Goal: Task Accomplishment & Management: Use online tool/utility

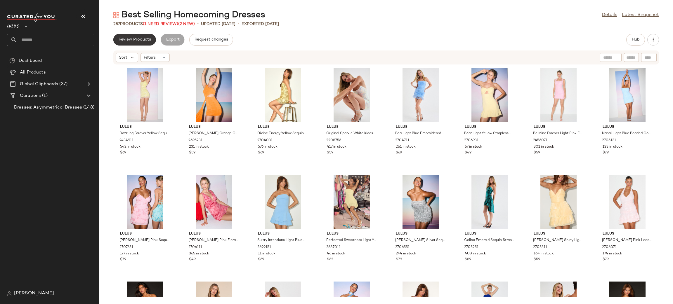
click at [138, 43] on button "Review Products" at bounding box center [134, 40] width 43 height 12
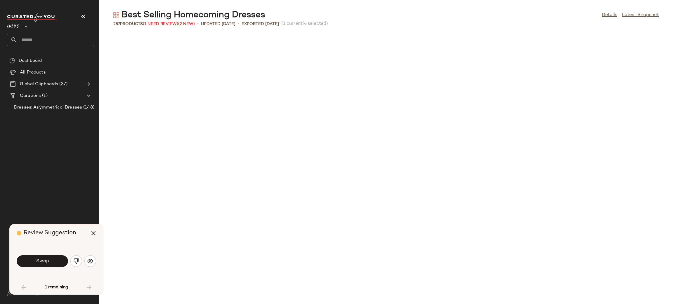
scroll to position [325, 0]
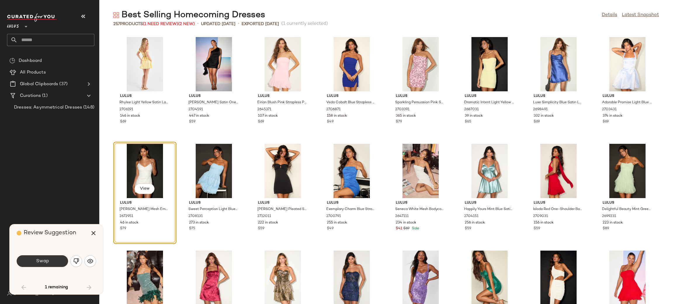
click at [36, 257] on button "Swap" at bounding box center [42, 261] width 51 height 12
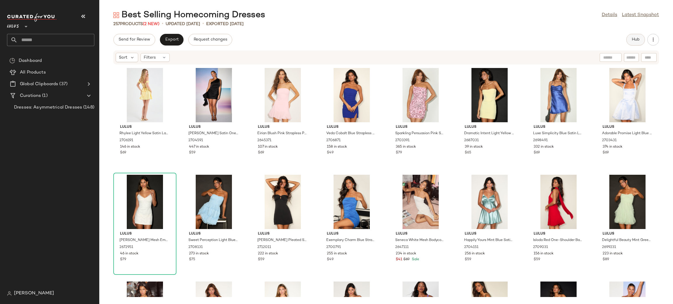
click at [631, 39] on span "Hub" at bounding box center [635, 39] width 8 height 5
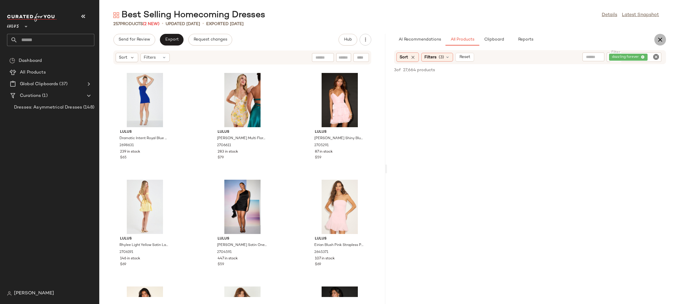
click at [662, 42] on icon "button" at bounding box center [659, 39] width 7 height 7
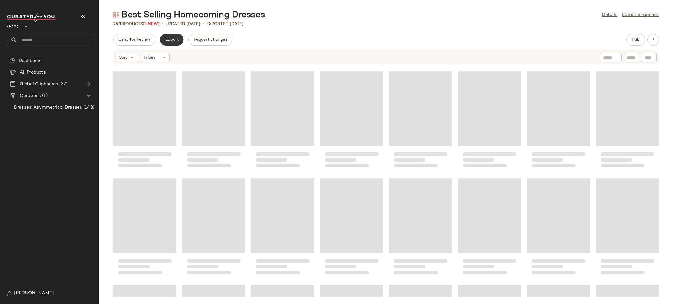
scroll to position [107, 0]
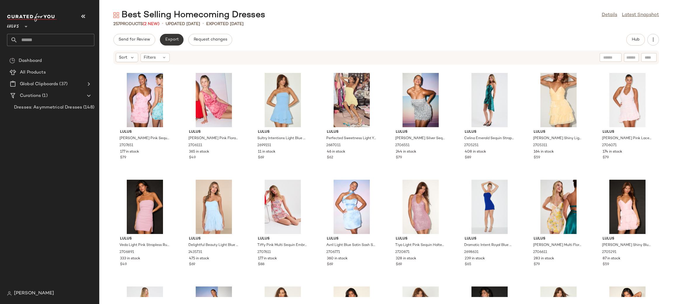
click at [167, 43] on button "Export" at bounding box center [172, 40] width 24 height 12
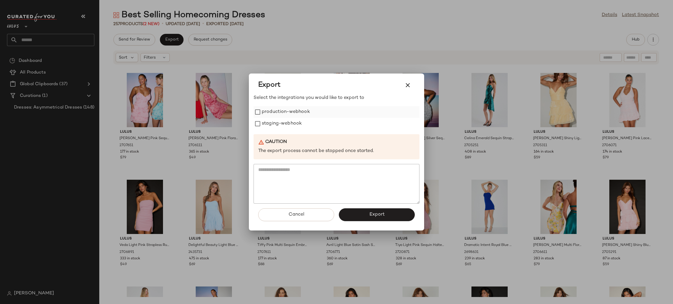
click at [287, 110] on label "production-webhook" at bounding box center [286, 112] width 48 height 12
click at [297, 125] on label "staging-webhook" at bounding box center [282, 124] width 40 height 12
click at [384, 219] on button "Export" at bounding box center [377, 214] width 76 height 13
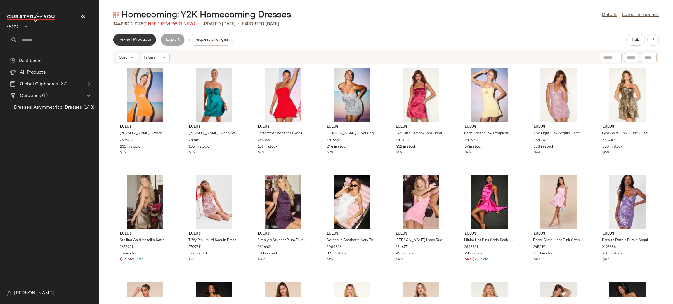
click at [146, 40] on span "Review Products" at bounding box center [134, 39] width 33 height 5
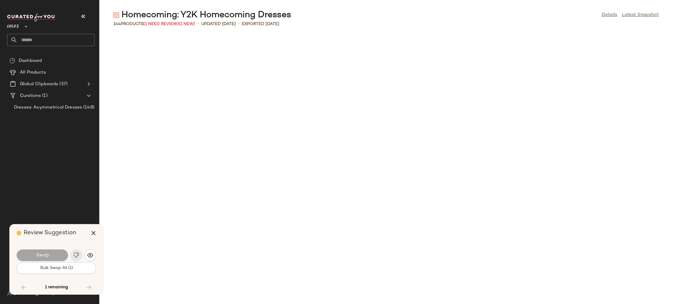
scroll to position [1654, 0]
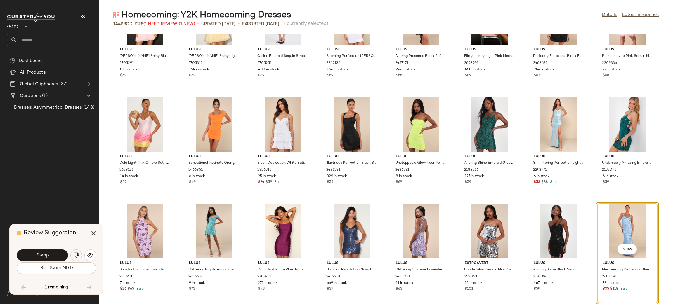
click at [77, 256] on img "button" at bounding box center [76, 256] width 6 height 6
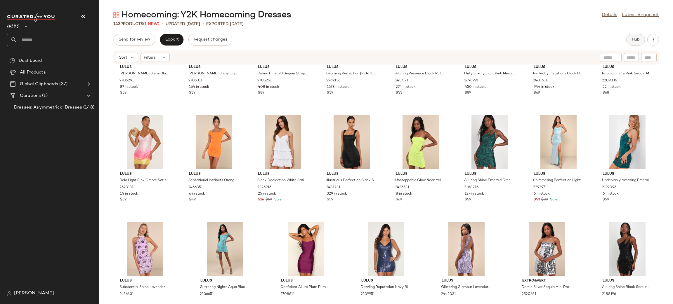
click at [633, 45] on button "Hub" at bounding box center [635, 40] width 19 height 12
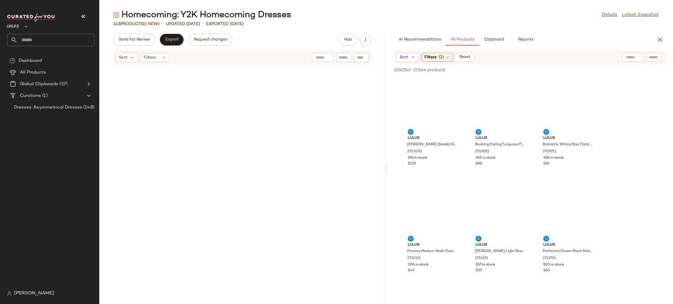
scroll to position [4897, 0]
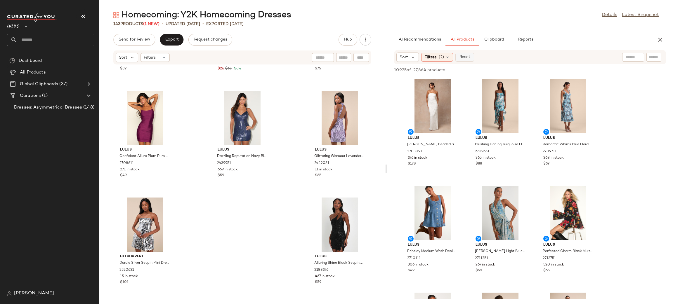
click at [472, 56] on button "Reset" at bounding box center [464, 57] width 19 height 9
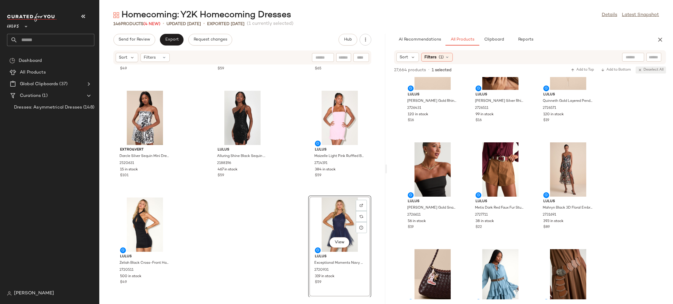
scroll to position [1120, 0]
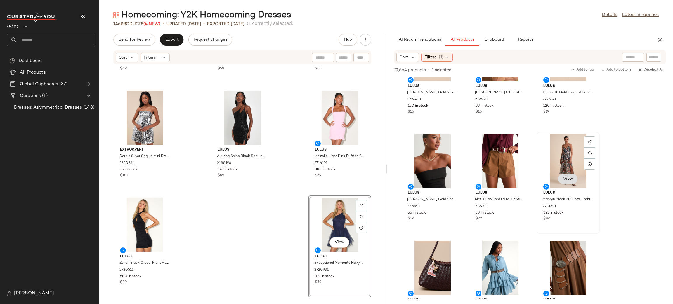
click at [572, 183] on button "View" at bounding box center [568, 179] width 20 height 11
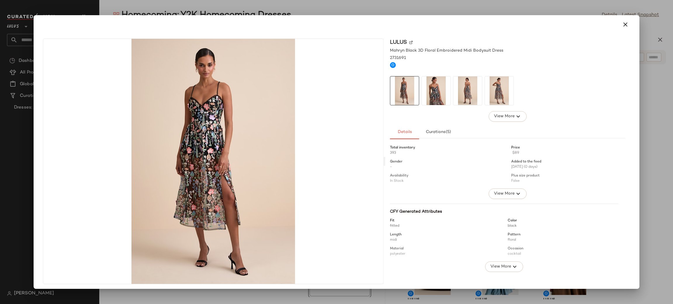
click at [203, 103] on img at bounding box center [213, 161] width 340 height 245
click at [438, 80] on img at bounding box center [436, 90] width 29 height 29
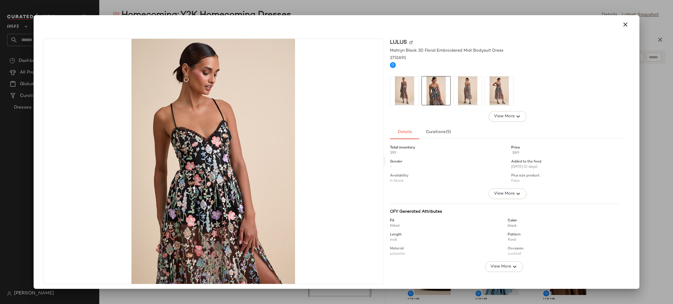
click at [467, 94] on img at bounding box center [467, 90] width 29 height 29
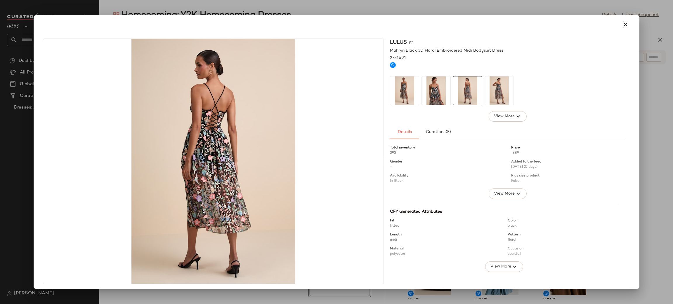
click at [489, 95] on img at bounding box center [499, 90] width 29 height 29
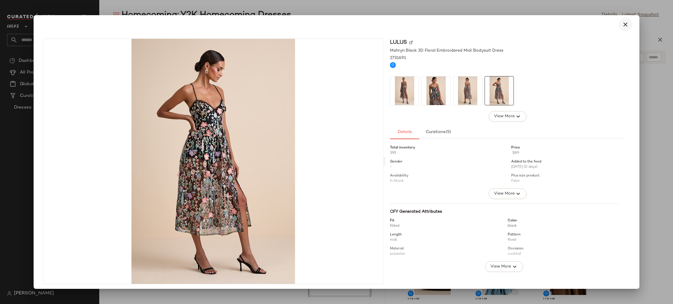
click at [621, 25] on icon "button" at bounding box center [624, 24] width 7 height 7
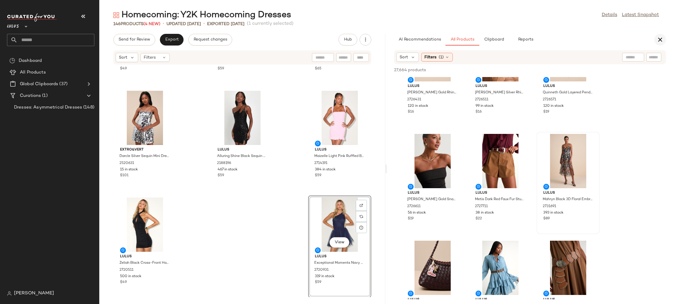
click at [659, 43] on icon "button" at bounding box center [659, 39] width 7 height 7
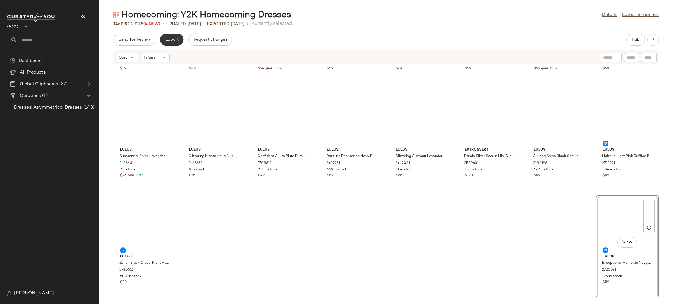
click at [162, 41] on button "Export" at bounding box center [172, 40] width 24 height 12
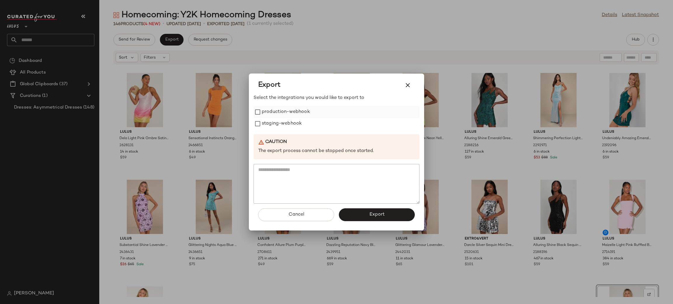
click at [285, 113] on label "production-webhook" at bounding box center [286, 112] width 48 height 12
click at [292, 119] on label "staging-webhook" at bounding box center [282, 124] width 40 height 12
click at [380, 216] on span "Export" at bounding box center [376, 215] width 15 height 6
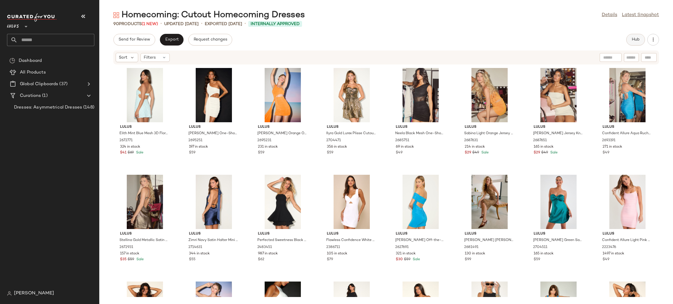
click at [635, 40] on span "Hub" at bounding box center [635, 39] width 8 height 5
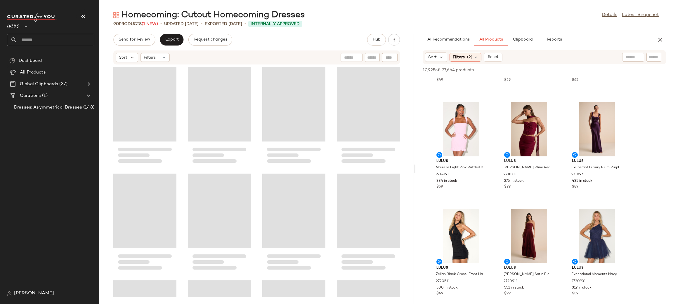
drag, startPoint x: 385, startPoint y: 169, endPoint x: 414, endPoint y: 170, distance: 28.9
click at [414, 170] on div "Homecoming: Cutout Homecoming Dresses Details Latest Snapshot 90 Products (1 Ne…" at bounding box center [385, 156] width 573 height 295
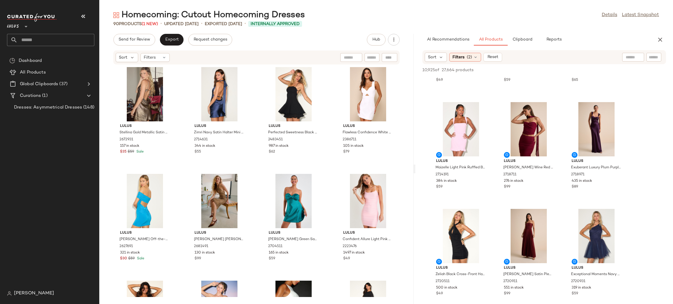
scroll to position [285, 0]
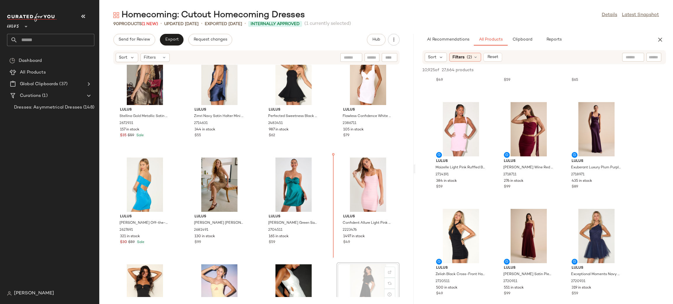
scroll to position [236, 0]
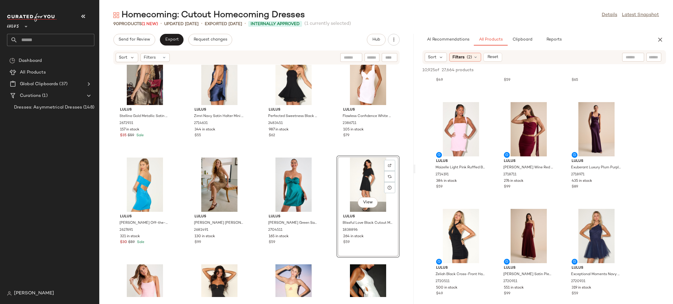
click at [323, 234] on div "Lulus Neela Black Mesh One-Shoulder Mini Dress 2685751 69 in stock $49 Lulus Sa…" at bounding box center [256, 181] width 314 height 232
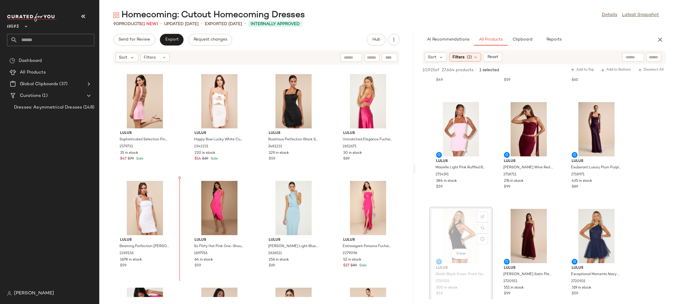
scroll to position [640, 0]
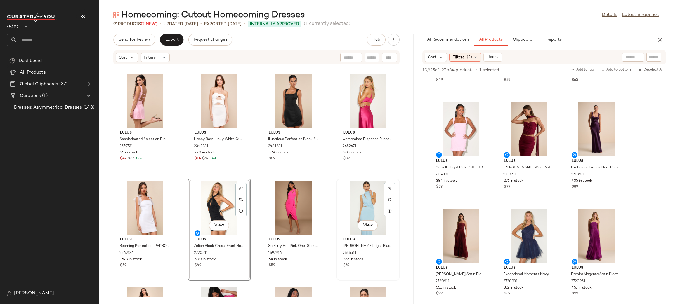
click at [337, 179] on div "View Lulus Kamara Light Blue Mesh Cutout Knotted Midi Dress 2636511 256 in stoc…" at bounding box center [368, 229] width 62 height 101
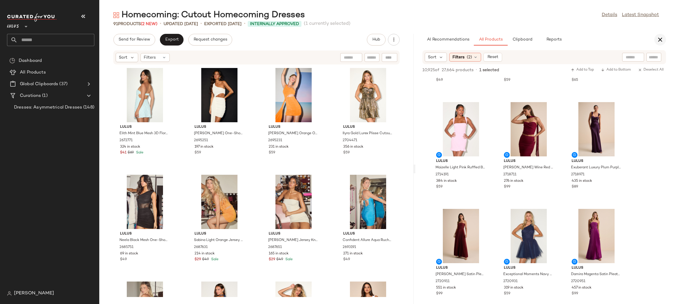
click at [661, 39] on icon "button" at bounding box center [659, 39] width 7 height 7
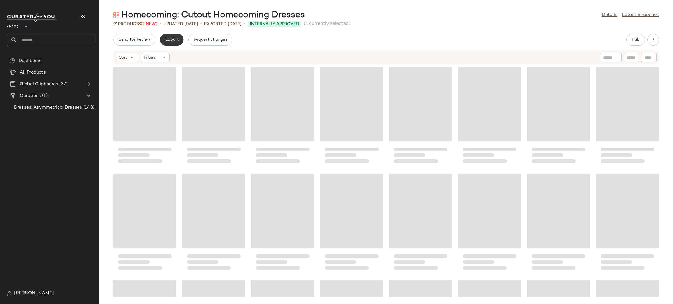
click at [170, 40] on span "Export" at bounding box center [172, 39] width 14 height 5
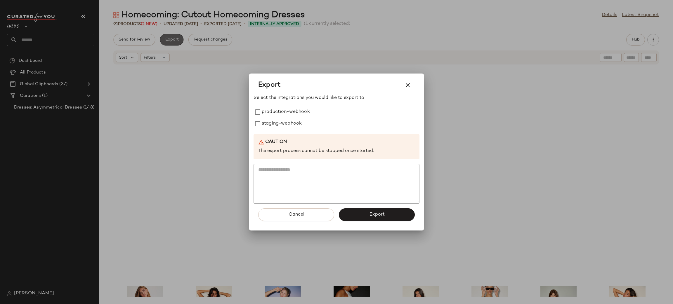
scroll to position [218, 0]
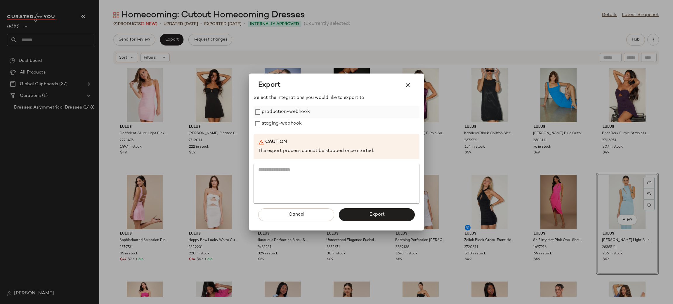
click at [282, 111] on label "production-webhook" at bounding box center [286, 112] width 48 height 12
click at [286, 118] on label "staging-webhook" at bounding box center [282, 124] width 40 height 12
click at [377, 217] on span "Export" at bounding box center [376, 215] width 15 height 6
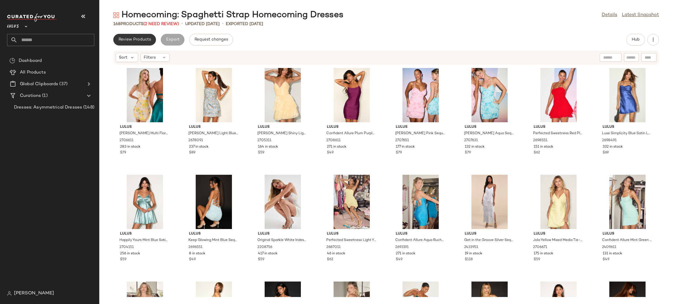
click at [129, 43] on button "Review Products" at bounding box center [134, 40] width 43 height 12
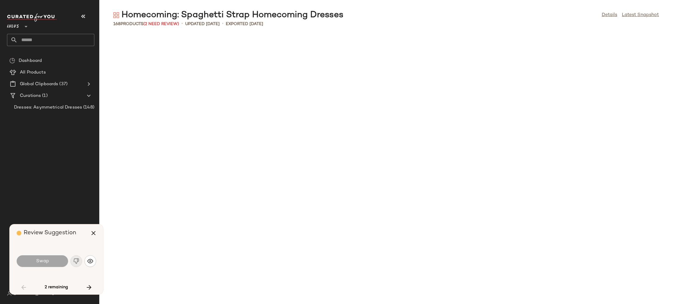
scroll to position [432, 0]
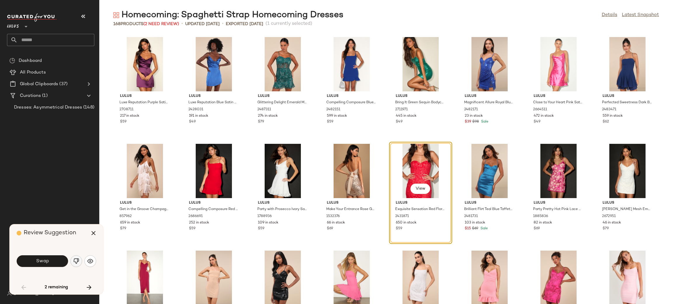
click at [81, 263] on button "button" at bounding box center [76, 261] width 12 height 12
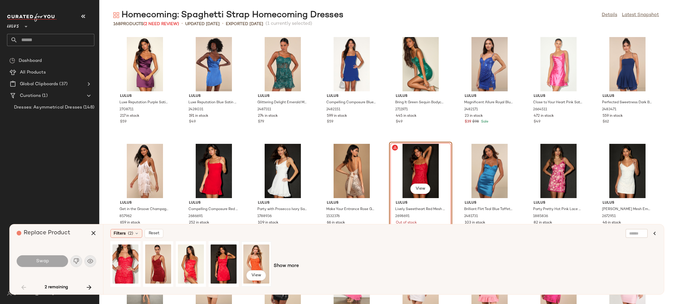
click at [255, 266] on div "View" at bounding box center [256, 263] width 26 height 41
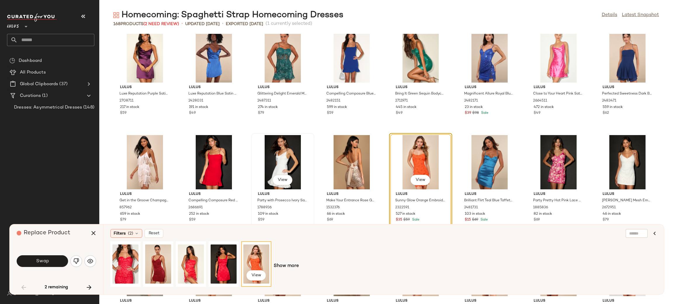
scroll to position [462, 0]
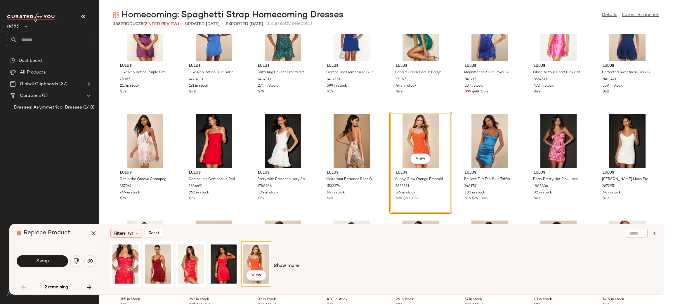
click at [27, 258] on button "Swap" at bounding box center [42, 261] width 51 height 12
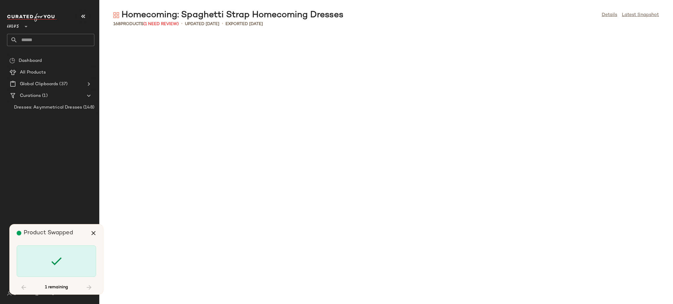
scroll to position [1974, 0]
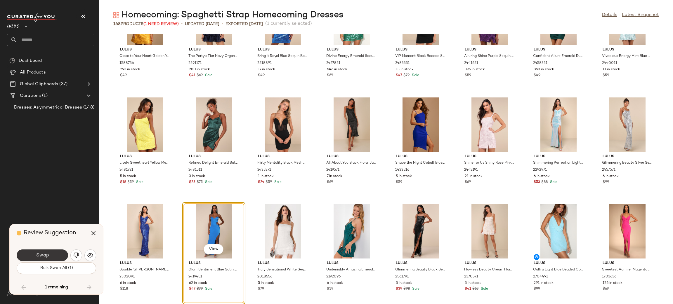
click at [47, 260] on button "Swap" at bounding box center [42, 256] width 51 height 12
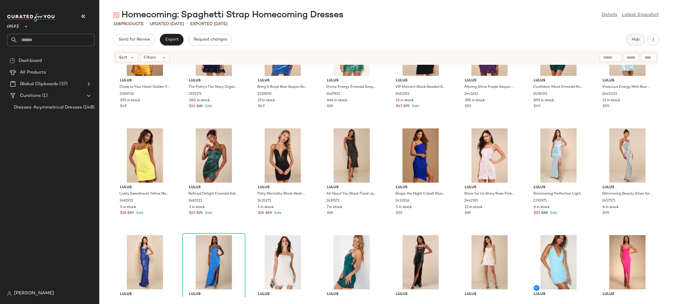
click at [637, 39] on span "Hub" at bounding box center [635, 39] width 8 height 5
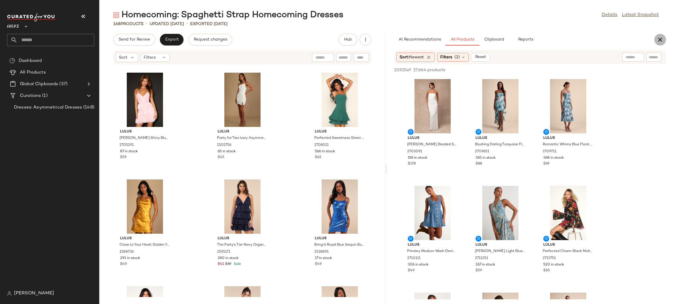
click at [659, 42] on icon "button" at bounding box center [659, 39] width 7 height 7
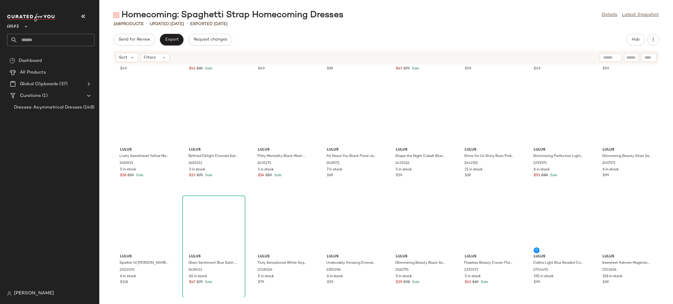
scroll to position [1709, 0]
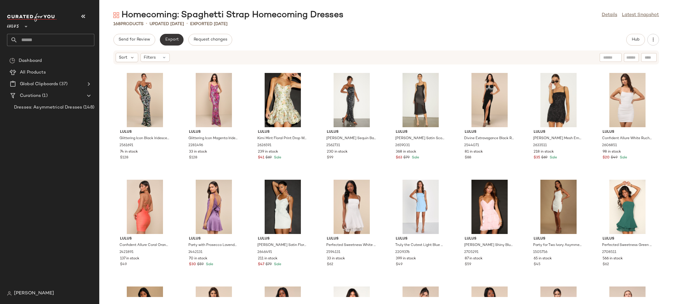
click at [180, 38] on button "Export" at bounding box center [172, 40] width 24 height 12
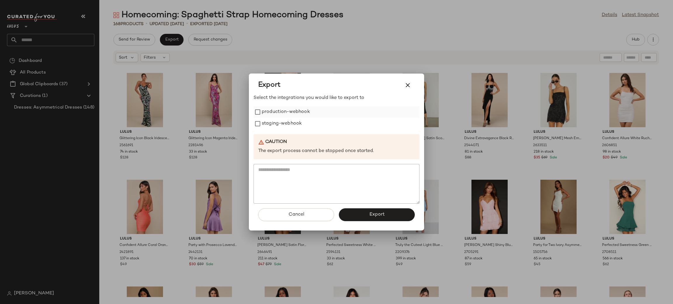
drag, startPoint x: 276, startPoint y: 106, endPoint x: 285, endPoint y: 117, distance: 13.9
click at [276, 107] on label "production-webhook" at bounding box center [286, 112] width 48 height 12
click at [292, 125] on label "staging-webhook" at bounding box center [282, 124] width 40 height 12
click at [379, 207] on div "Cancel Export" at bounding box center [336, 217] width 166 height 27
click at [379, 210] on button "Export" at bounding box center [377, 214] width 76 height 13
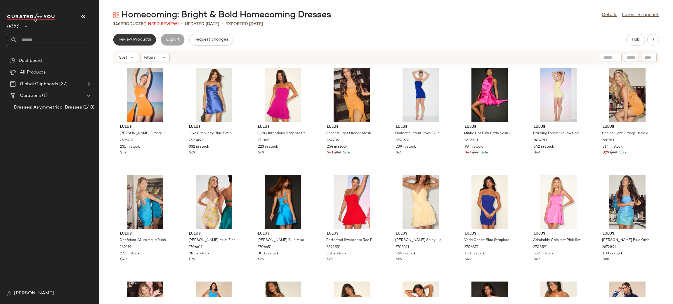
click at [126, 42] on span "Review Products" at bounding box center [134, 39] width 33 height 5
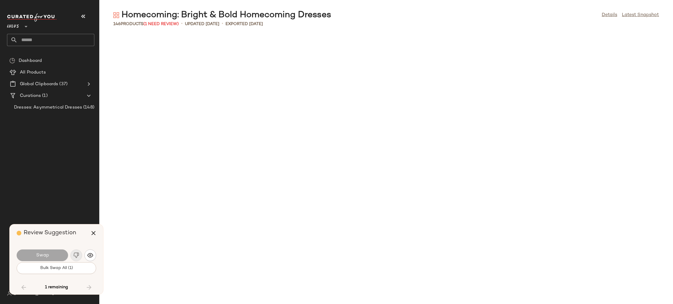
scroll to position [1495, 0]
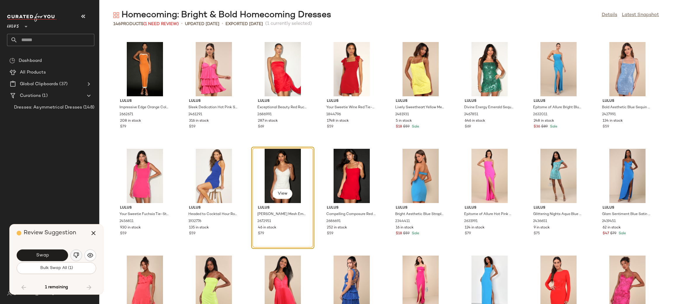
click at [77, 253] on img "button" at bounding box center [76, 256] width 6 height 6
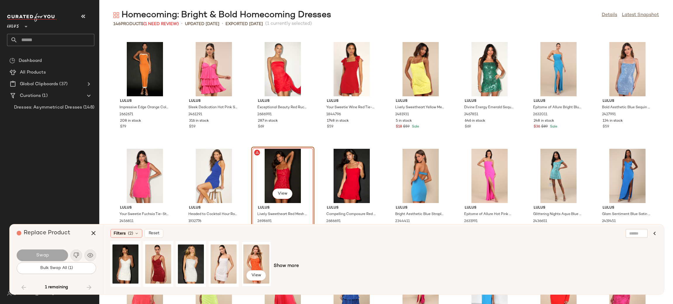
click at [251, 250] on div "View" at bounding box center [256, 263] width 26 height 41
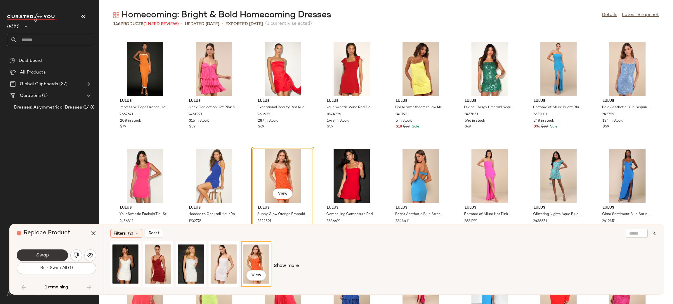
click at [32, 255] on button "Swap" at bounding box center [42, 256] width 51 height 12
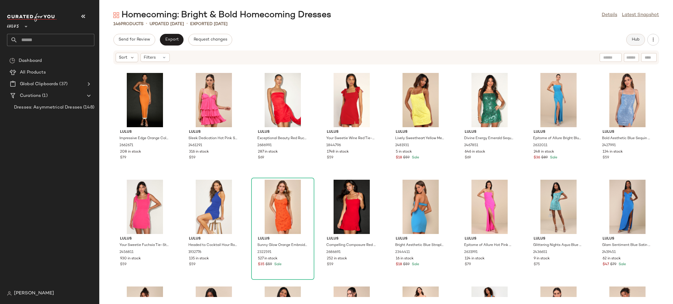
click at [637, 42] on button "Hub" at bounding box center [635, 40] width 19 height 12
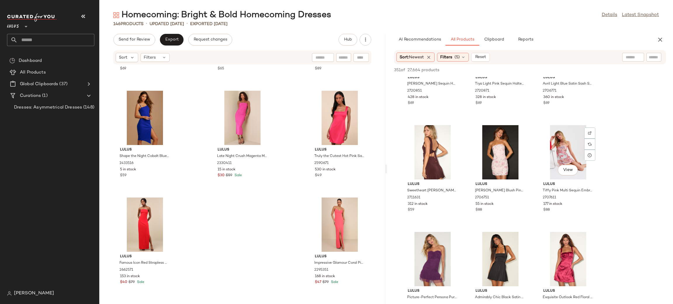
scroll to position [891, 0]
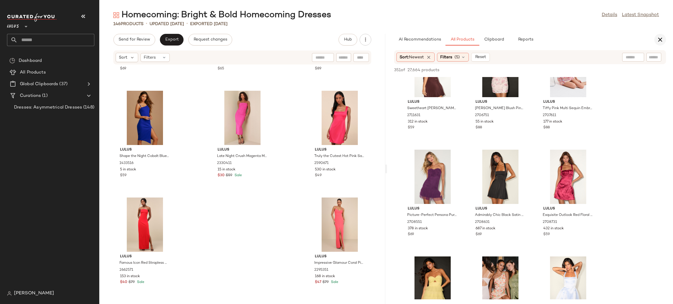
click at [660, 39] on icon "button" at bounding box center [659, 39] width 7 height 7
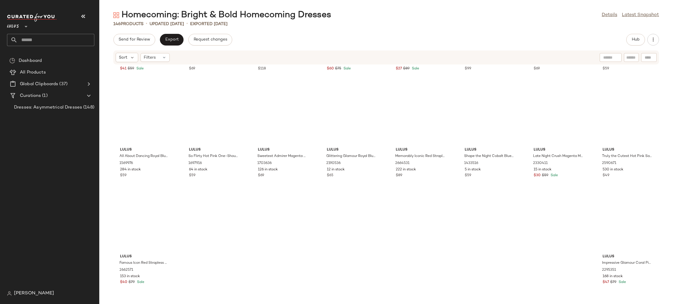
scroll to position [1709, 0]
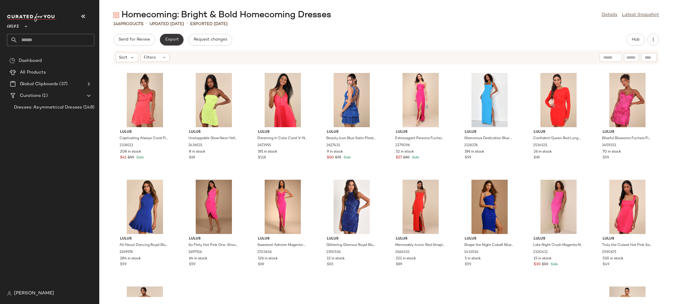
click at [174, 41] on span "Export" at bounding box center [172, 39] width 14 height 5
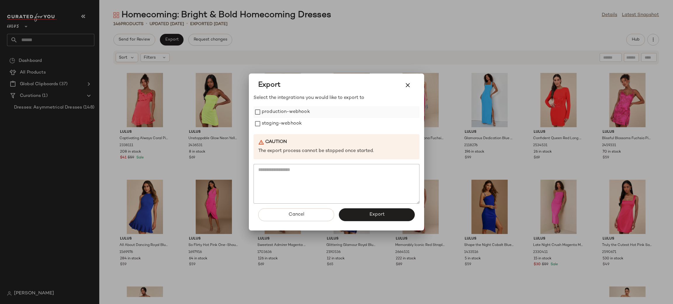
click at [272, 115] on label "production-webhook" at bounding box center [286, 112] width 48 height 12
click at [283, 123] on label "staging-webhook" at bounding box center [282, 124] width 40 height 12
click at [380, 219] on button "Export" at bounding box center [377, 214] width 76 height 13
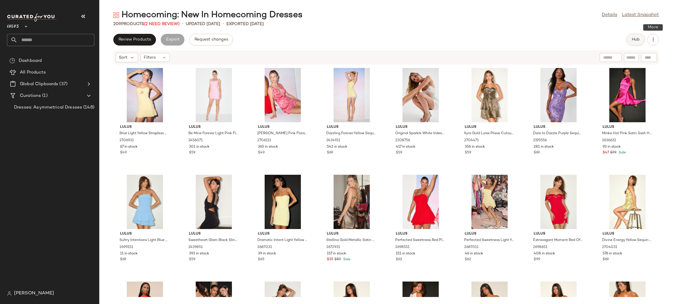
click at [633, 43] on button "Hub" at bounding box center [635, 40] width 19 height 12
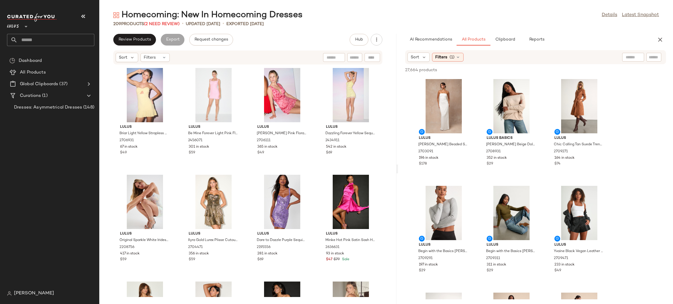
drag, startPoint x: 385, startPoint y: 167, endPoint x: 397, endPoint y: 169, distance: 12.4
click at [397, 169] on div "Homecoming: New In Homecoming Dresses Details Latest Snapshot 209 Products (2 N…" at bounding box center [385, 156] width 573 height 295
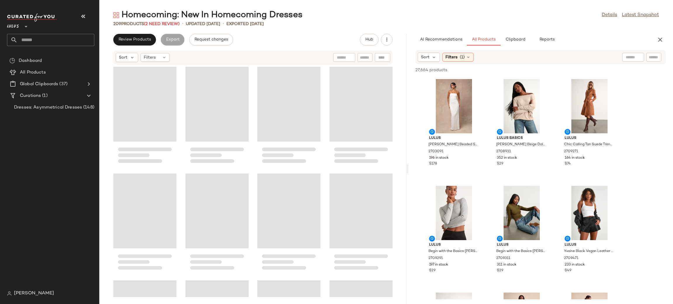
drag, startPoint x: 396, startPoint y: 169, endPoint x: 408, endPoint y: 169, distance: 11.4
click at [408, 169] on div "Homecoming: New In Homecoming Dresses Details Latest Snapshot 209 Products (2 N…" at bounding box center [385, 156] width 573 height 295
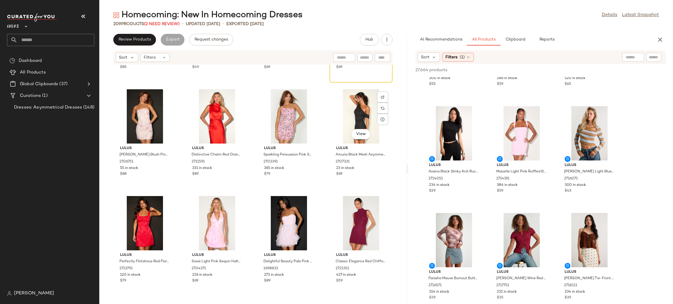
scroll to position [845, 0]
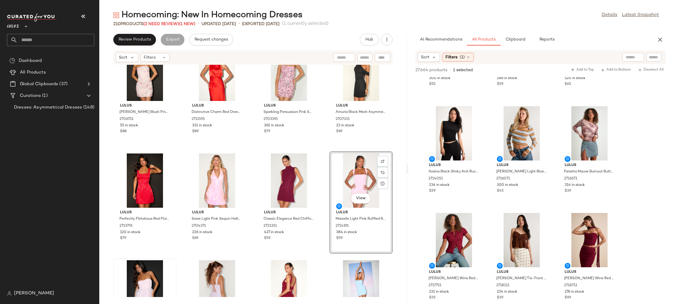
scroll to position [915, 0]
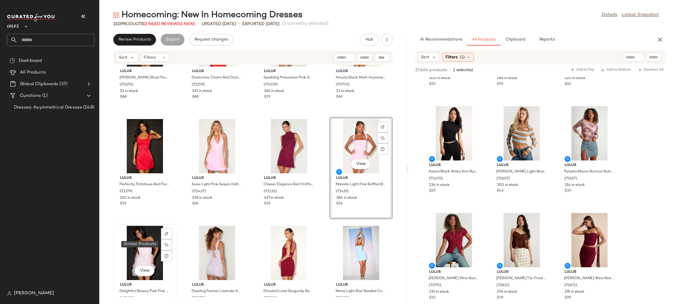
click at [143, 244] on div "View" at bounding box center [144, 253] width 59 height 54
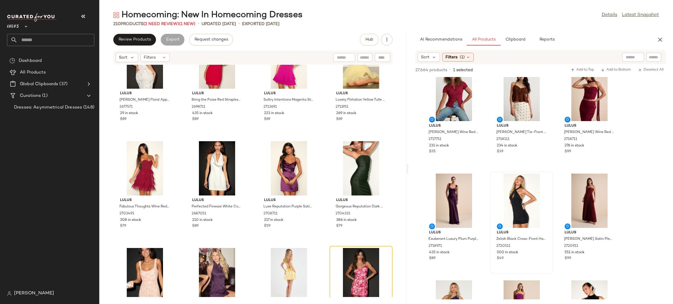
scroll to position [572, 0]
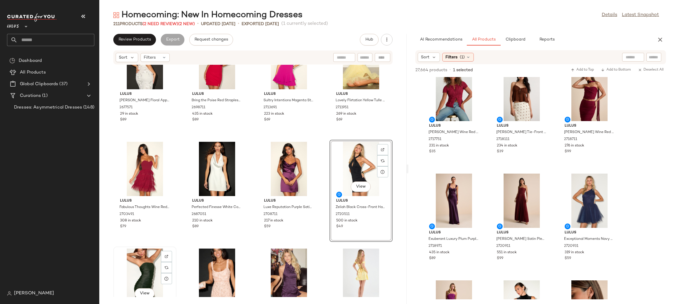
click at [143, 260] on div "View" at bounding box center [144, 276] width 59 height 54
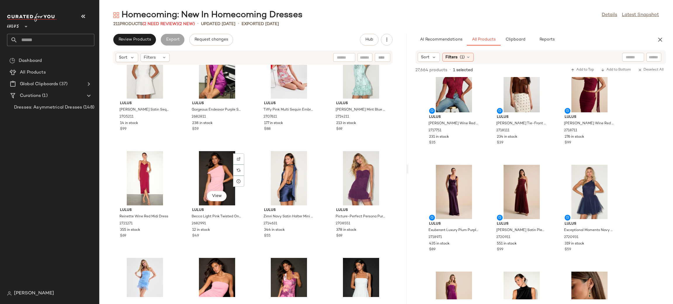
scroll to position [1204, 0]
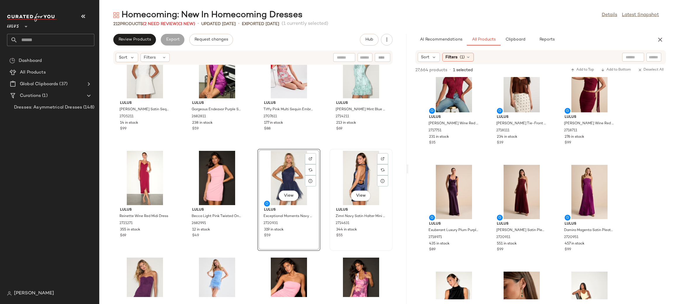
click at [364, 177] on div "View" at bounding box center [360, 178] width 59 height 54
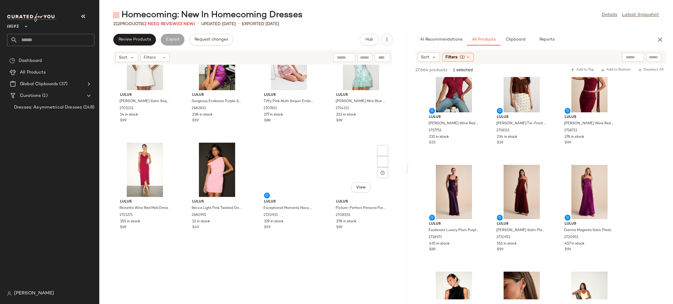
scroll to position [1235, 0]
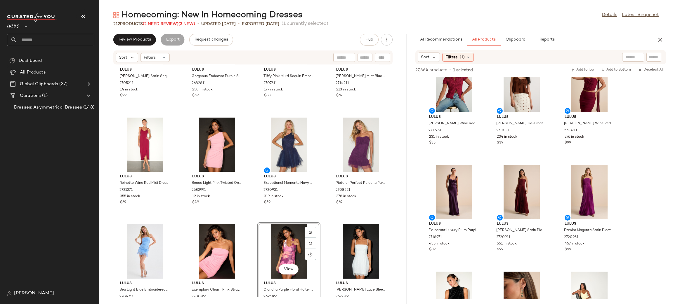
scroll to position [1241, 0]
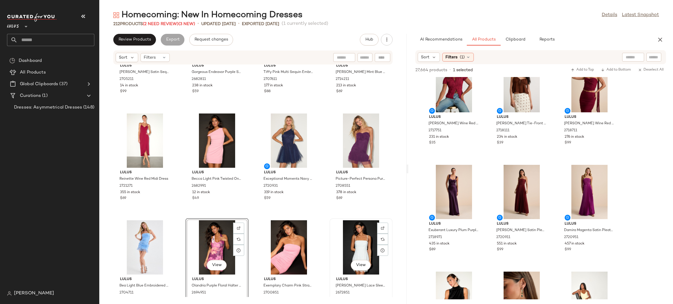
click at [330, 220] on div "View Lulus Joey White Lace Sleeveless Mini Dress 2672851 415 in stock $41 $69 S…" at bounding box center [361, 269] width 62 height 101
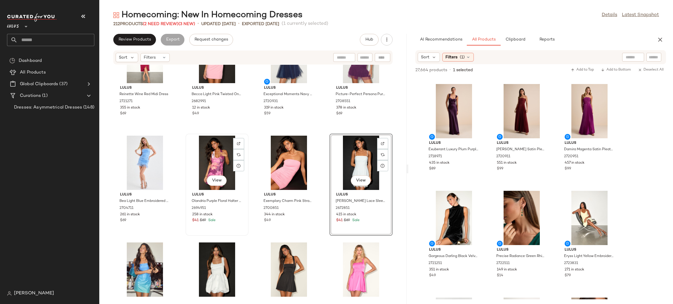
scroll to position [1329, 0]
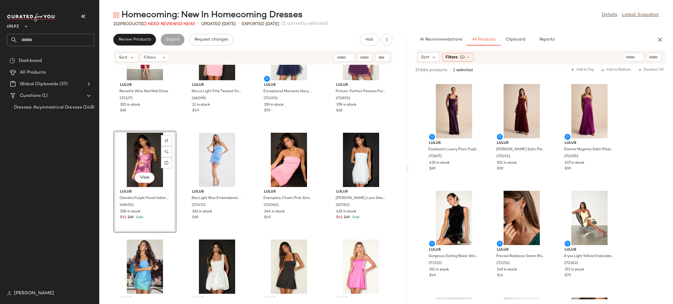
click at [249, 233] on div "Lulus Reinette Wine Red Midi Dress 2721271 355 in stock $69 Lulus Becca Light P…" at bounding box center [252, 181] width 307 height 232
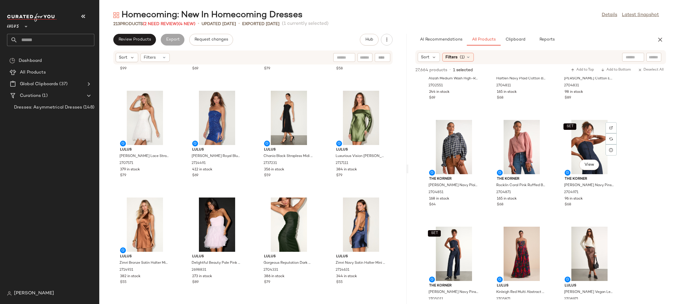
scroll to position [1905, 0]
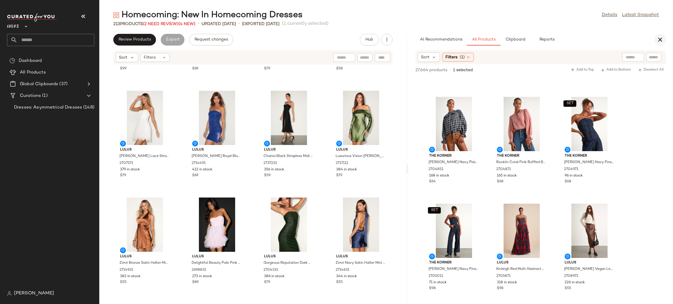
click at [662, 38] on icon "button" at bounding box center [659, 39] width 7 height 7
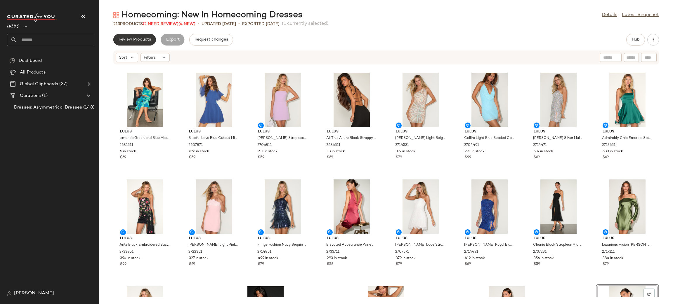
click at [135, 38] on span "Review Products" at bounding box center [134, 39] width 33 height 5
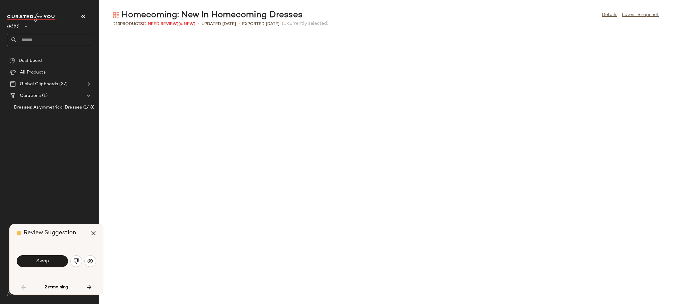
scroll to position [213, 0]
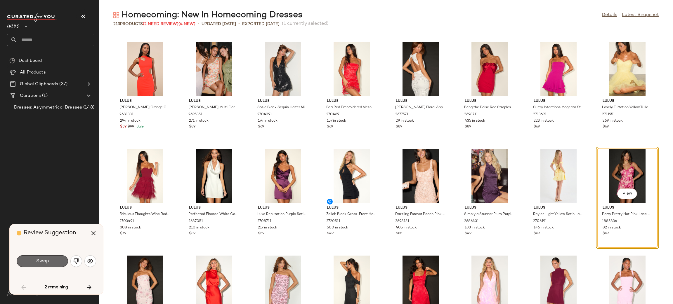
click at [47, 258] on button "Swap" at bounding box center [42, 261] width 51 height 12
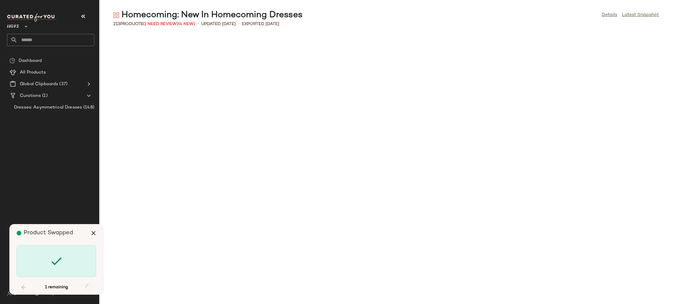
scroll to position [2350, 0]
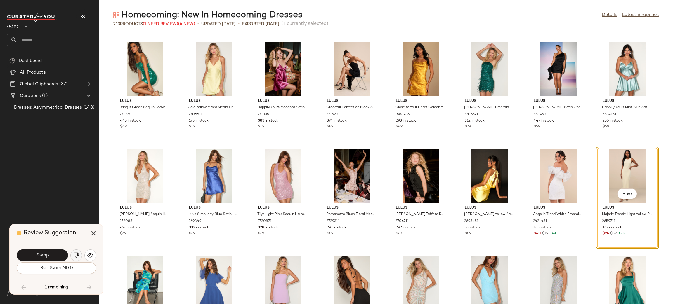
click at [74, 257] on img "button" at bounding box center [76, 256] width 6 height 6
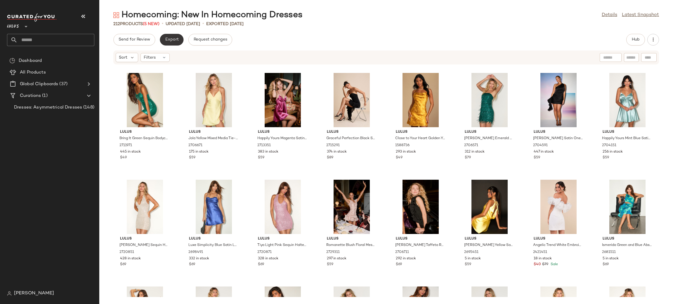
click at [162, 41] on button "Export" at bounding box center [172, 40] width 24 height 12
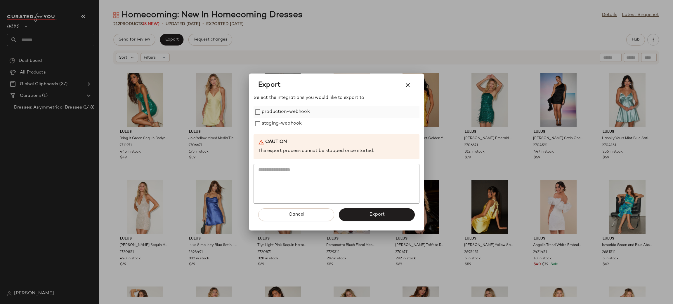
click at [275, 118] on label "production-webhook" at bounding box center [286, 112] width 48 height 12
click at [276, 129] on label "staging-webhook" at bounding box center [282, 124] width 40 height 12
click at [375, 214] on span "Export" at bounding box center [376, 215] width 15 height 6
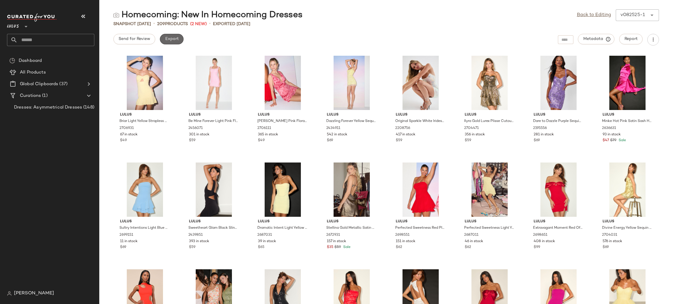
click at [176, 42] on button "Export" at bounding box center [172, 39] width 24 height 11
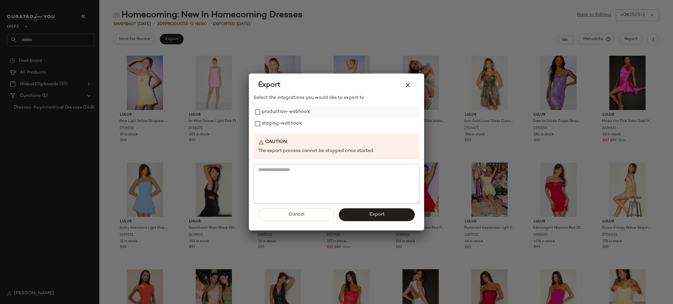
click at [298, 111] on label "production-webhook" at bounding box center [286, 112] width 48 height 12
click at [292, 123] on label "staging-webhook" at bounding box center [282, 124] width 40 height 12
click at [403, 213] on button "Export" at bounding box center [377, 214] width 76 height 13
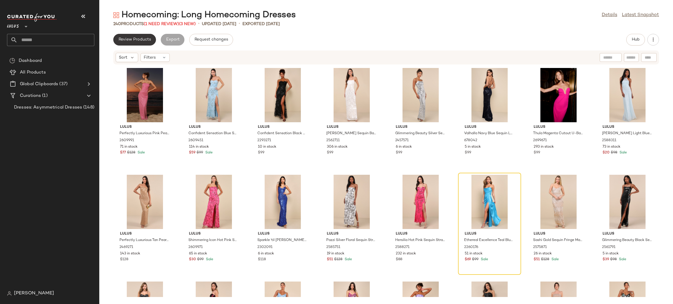
click at [145, 37] on span "Review Products" at bounding box center [134, 39] width 33 height 5
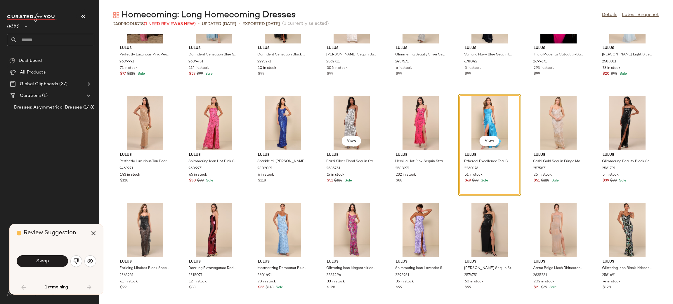
scroll to position [48, 0]
click at [33, 262] on button "Swap" at bounding box center [42, 261] width 51 height 12
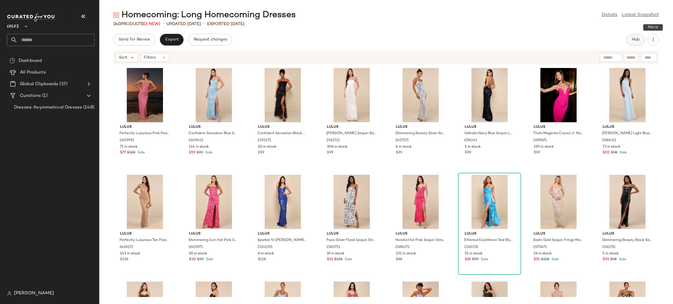
click at [641, 42] on button "Hub" at bounding box center [635, 40] width 19 height 12
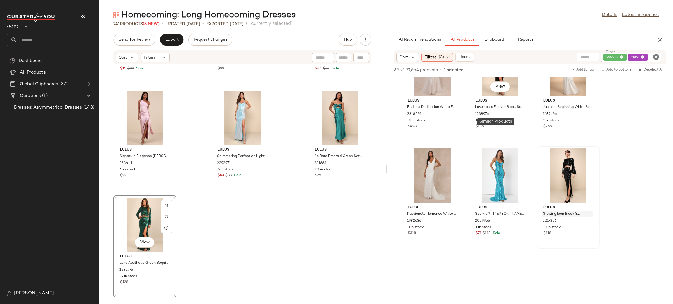
scroll to position [1109, 0]
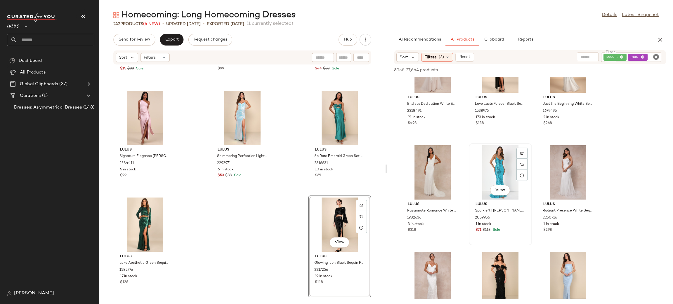
click at [499, 169] on div "View" at bounding box center [500, 172] width 59 height 54
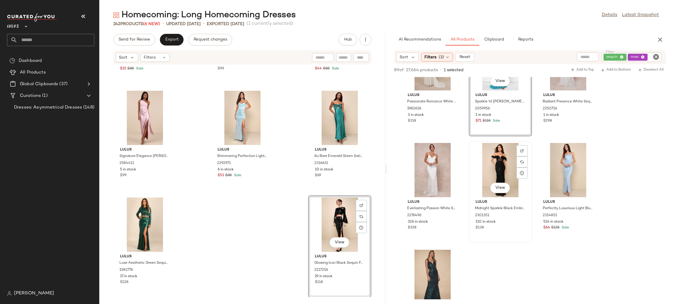
scroll to position [1232, 0]
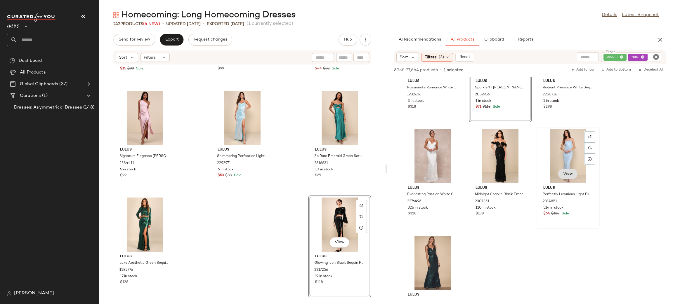
click at [565, 176] on button "View" at bounding box center [568, 174] width 20 height 11
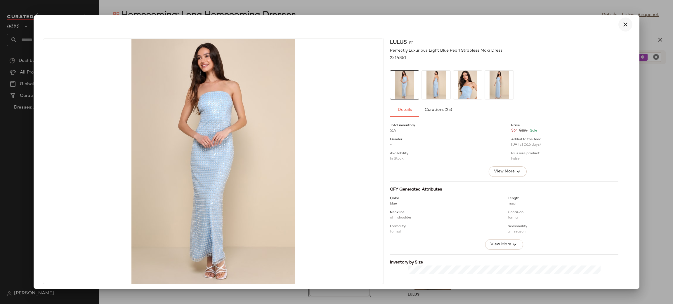
click at [624, 25] on icon "button" at bounding box center [624, 24] width 7 height 7
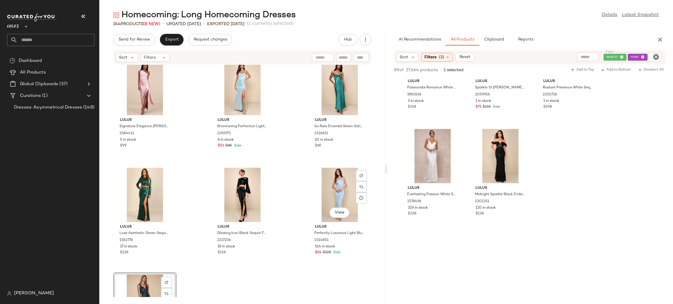
scroll to position [8529, 0]
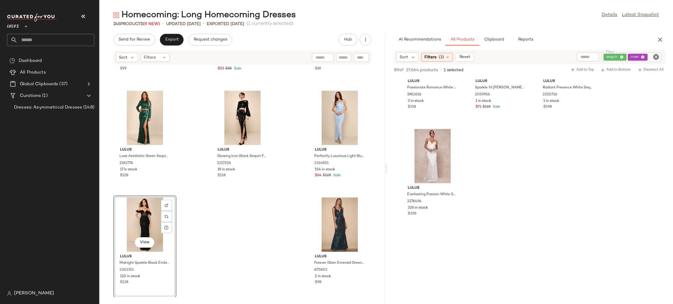
click at [298, 208] on div "Lulus Signature Elegance [PERSON_NAME] Satin One-Shoulder Maxi Dress 2584411 5 …" at bounding box center [242, 181] width 286 height 232
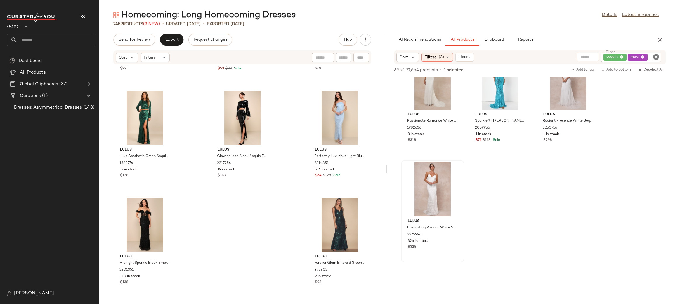
scroll to position [1203, 0]
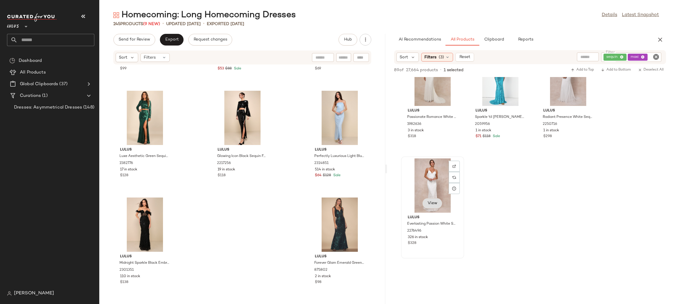
click at [434, 207] on button "View" at bounding box center [432, 203] width 20 height 11
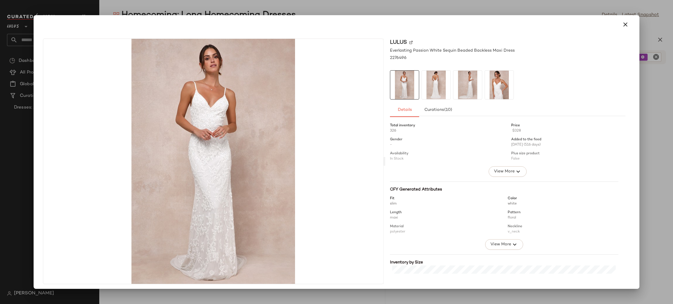
click at [616, 31] on div at bounding box center [336, 25] width 591 height 14
click at [622, 25] on icon "button" at bounding box center [624, 24] width 7 height 7
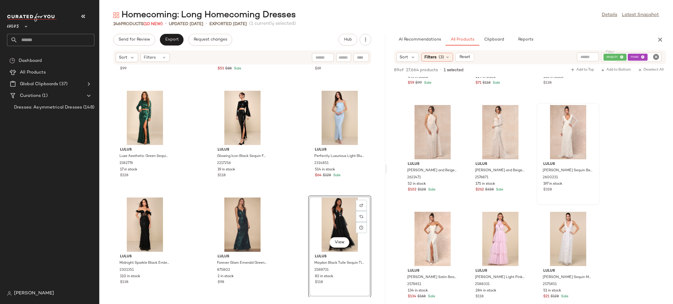
scroll to position [183, 0]
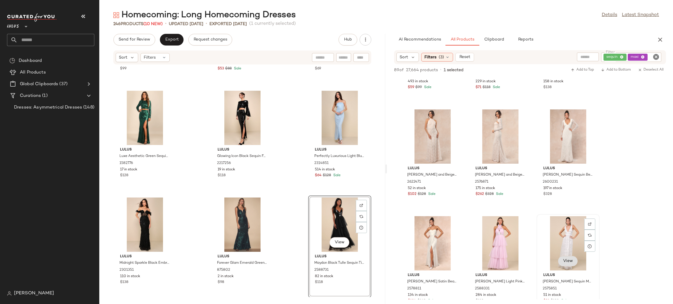
click at [564, 260] on span "View" at bounding box center [568, 261] width 10 height 5
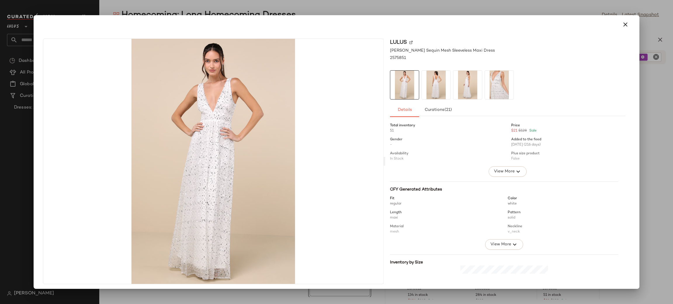
click at [429, 92] on img at bounding box center [436, 85] width 29 height 29
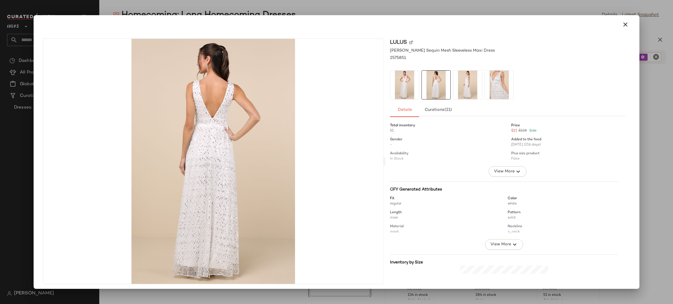
click at [453, 80] on img at bounding box center [467, 85] width 29 height 29
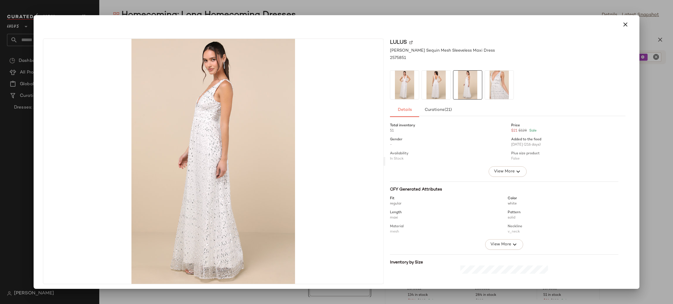
click at [491, 79] on img at bounding box center [499, 85] width 29 height 29
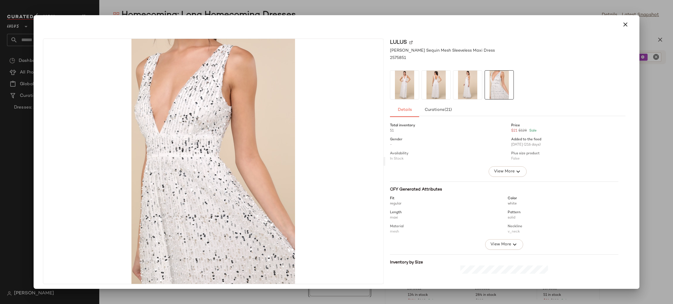
click at [621, 26] on icon "button" at bounding box center [624, 24] width 7 height 7
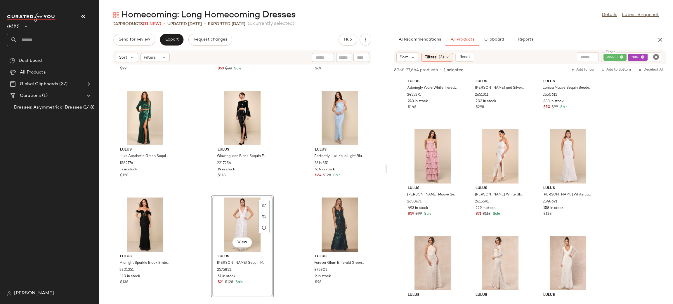
scroll to position [48, 0]
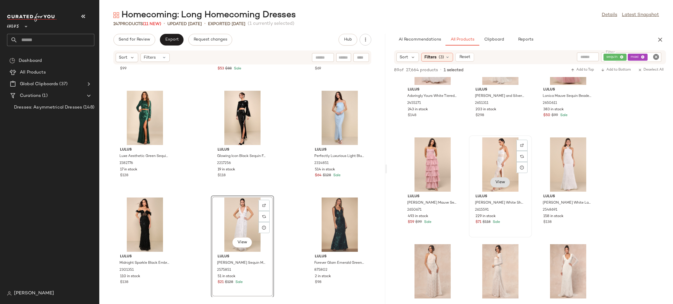
click at [496, 184] on button "View" at bounding box center [500, 182] width 20 height 11
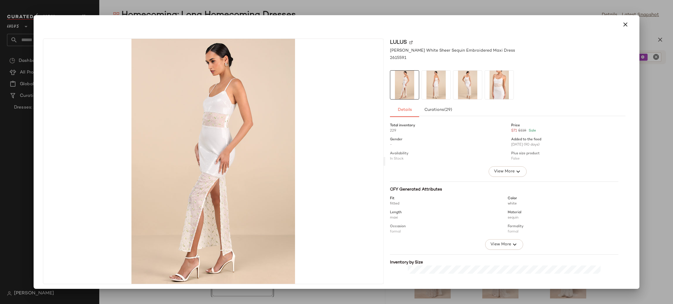
click at [439, 85] on img at bounding box center [436, 85] width 29 height 29
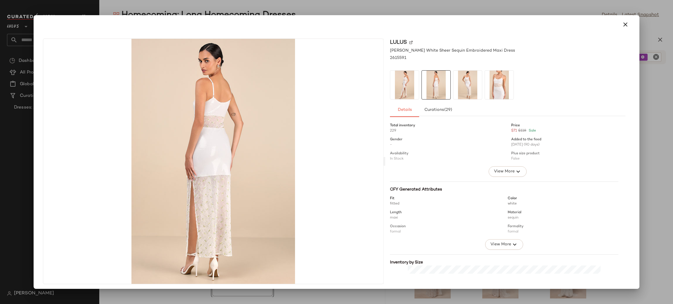
click at [461, 92] on img at bounding box center [467, 85] width 29 height 29
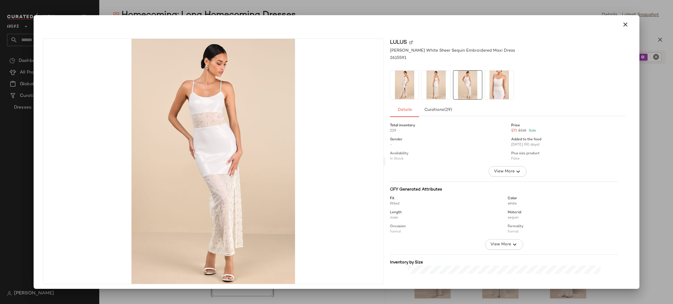
click at [492, 85] on img at bounding box center [499, 85] width 29 height 29
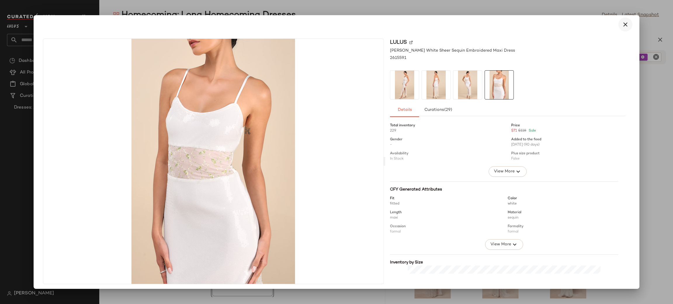
click at [621, 26] on icon "button" at bounding box center [624, 24] width 7 height 7
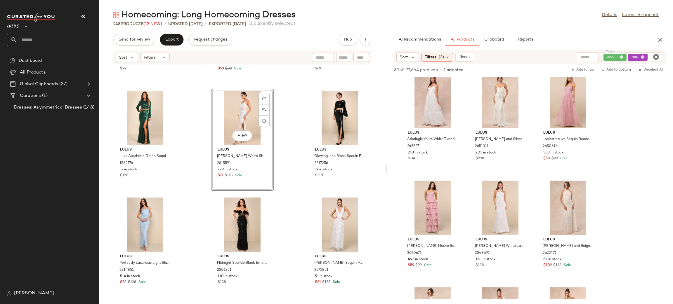
scroll to position [0, 0]
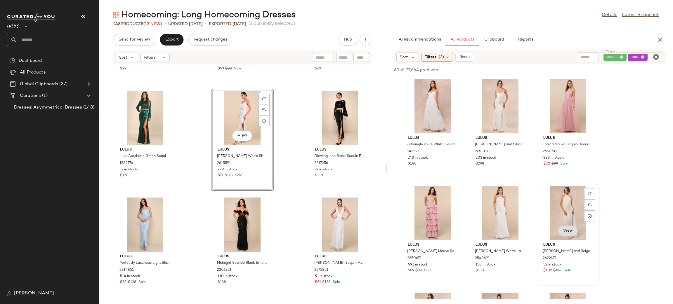
click at [563, 234] on button "View" at bounding box center [568, 231] width 20 height 11
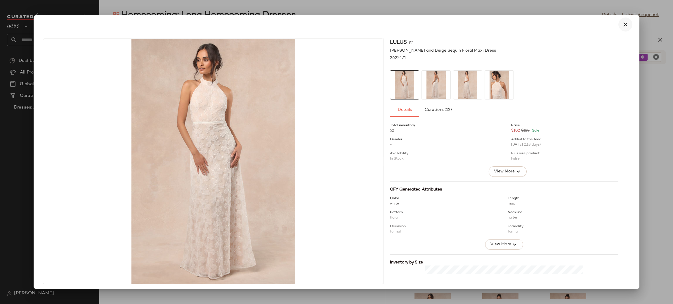
click at [618, 25] on button "button" at bounding box center [625, 25] width 14 height 14
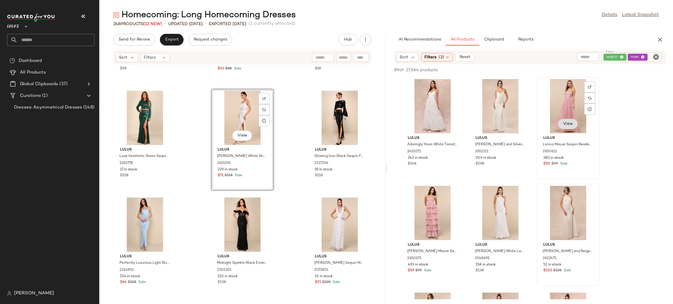
click at [563, 126] on span "View" at bounding box center [568, 124] width 10 height 5
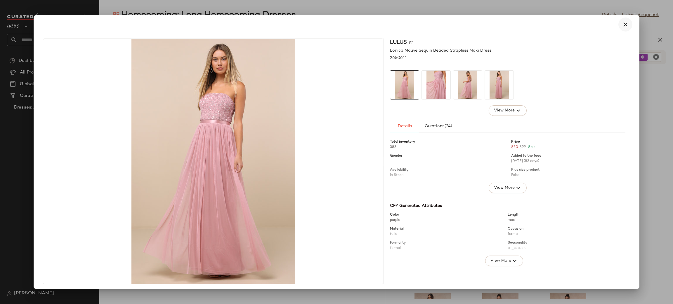
click at [621, 25] on icon "button" at bounding box center [624, 24] width 7 height 7
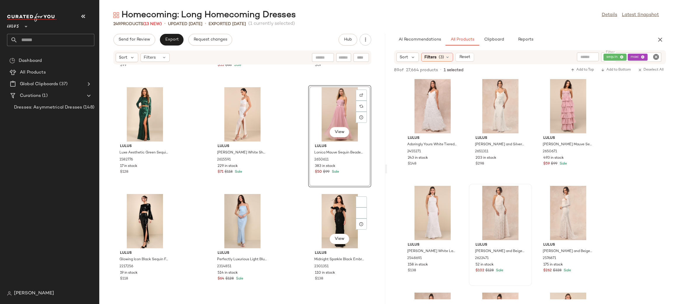
scroll to position [8545, 0]
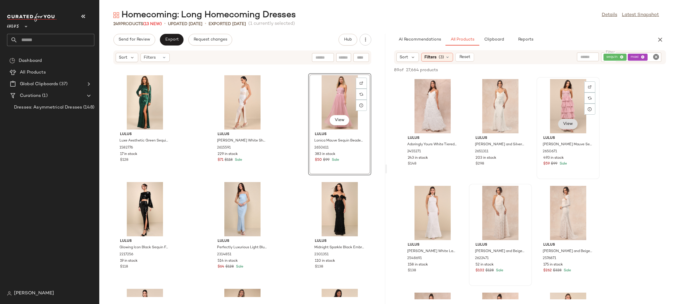
click at [566, 123] on span "View" at bounding box center [568, 124] width 10 height 5
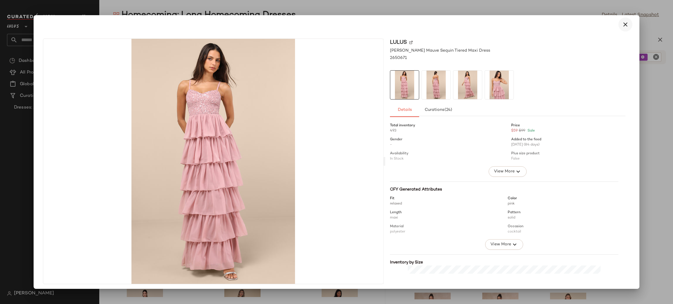
click at [625, 23] on button "button" at bounding box center [625, 25] width 14 height 14
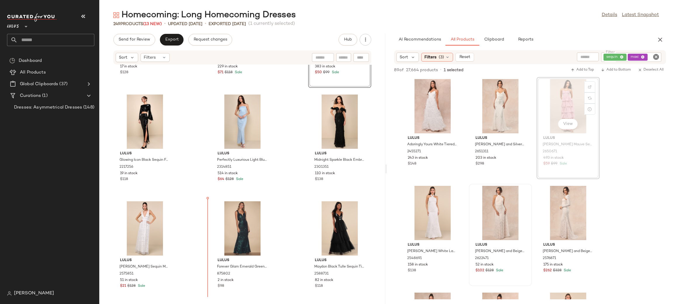
scroll to position [8633, 0]
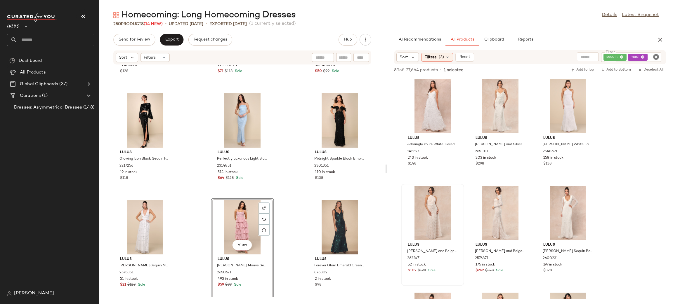
click at [299, 207] on div "[PERSON_NAME] Luxe Aesthetic Green Sequin Long Sleeve Two-Piece Maxi Dress 1582…" at bounding box center [242, 181] width 286 height 232
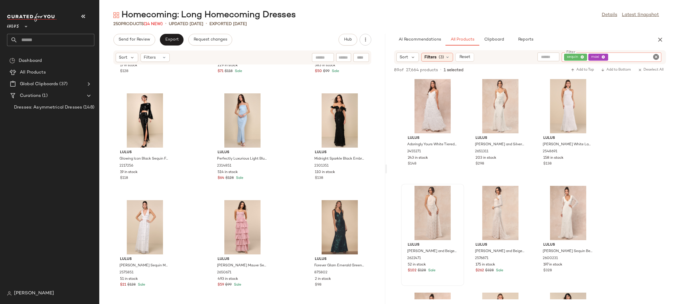
click at [643, 58] on div "sequin maxi" at bounding box center [611, 57] width 100 height 9
click at [603, 58] on icon at bounding box center [603, 57] width 4 height 4
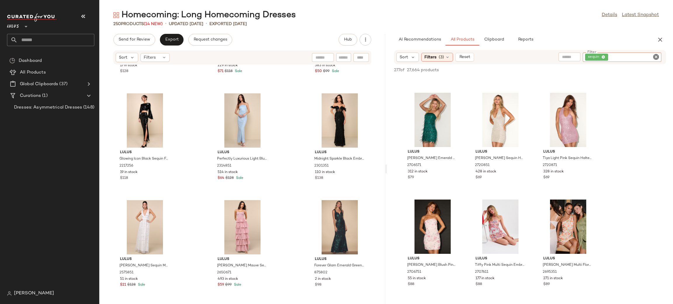
scroll to position [0, 0]
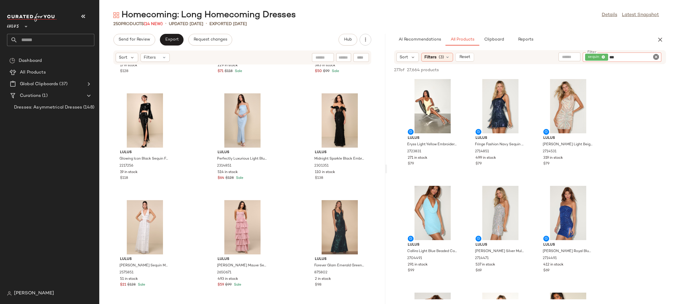
type input "****"
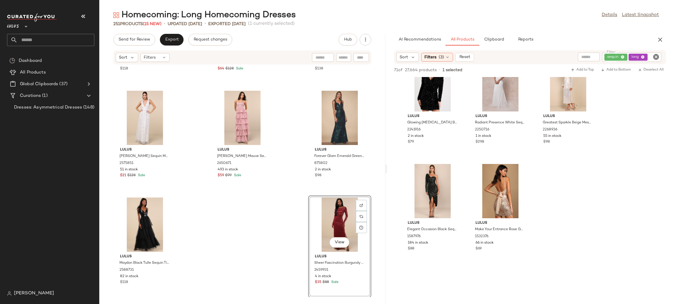
scroll to position [1986, 0]
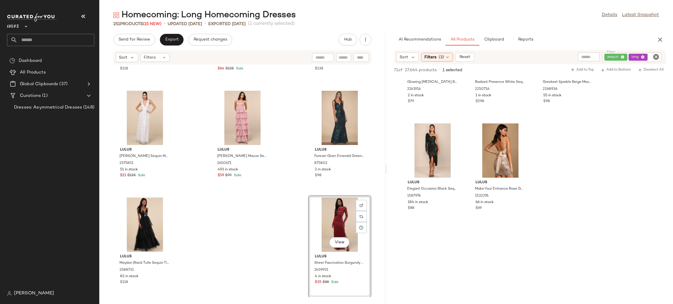
drag, startPoint x: 660, startPoint y: 44, endPoint x: 665, endPoint y: 38, distance: 7.5
click at [664, 39] on button "button" at bounding box center [660, 40] width 12 height 12
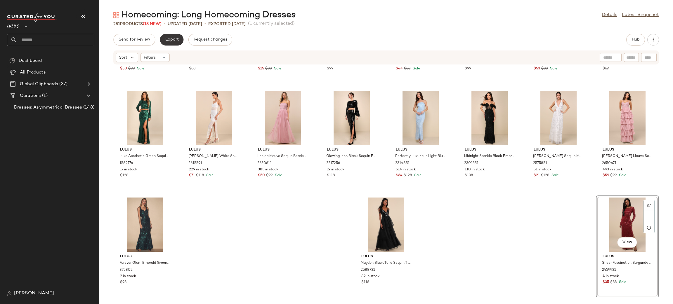
scroll to position [3098, 0]
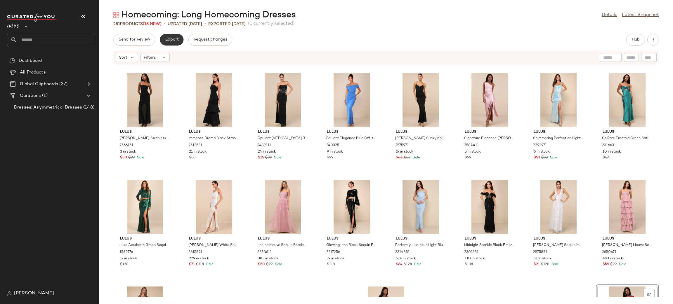
click at [172, 39] on span "Export" at bounding box center [172, 39] width 14 height 5
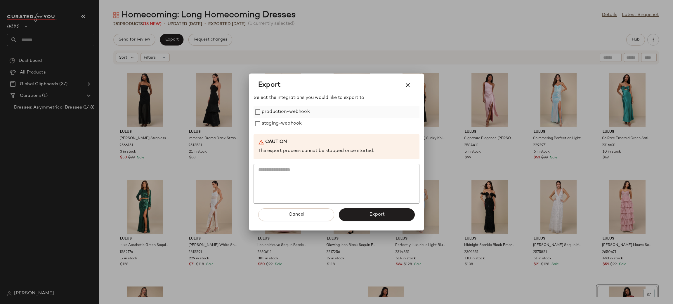
drag, startPoint x: 275, startPoint y: 105, endPoint x: 277, endPoint y: 117, distance: 12.0
click at [275, 108] on div "Select the integrations you would like to export to production-webhook staging-…" at bounding box center [336, 149] width 166 height 109
click at [277, 116] on label "production-webhook" at bounding box center [286, 112] width 48 height 12
click at [285, 124] on label "staging-webhook" at bounding box center [282, 124] width 40 height 12
click at [373, 217] on span "Export" at bounding box center [376, 215] width 15 height 6
